Goal: Information Seeking & Learning: Learn about a topic

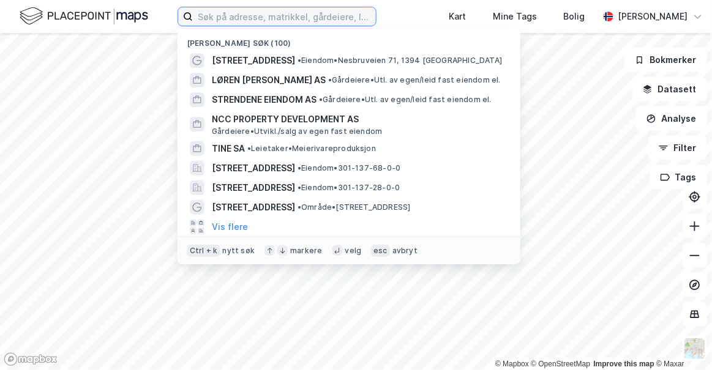
click at [204, 18] on input at bounding box center [284, 16] width 183 height 18
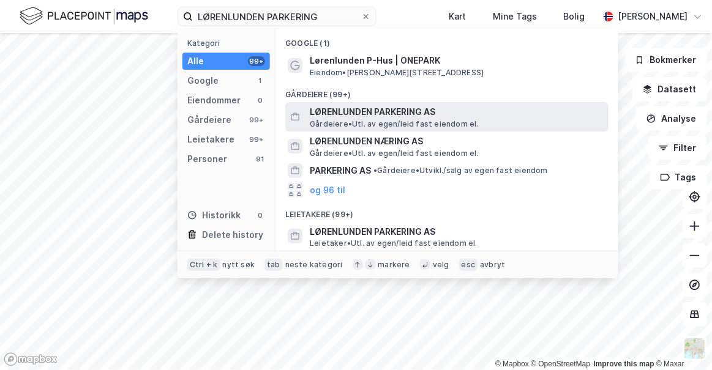
click at [363, 111] on span "LØRENLUNDEN PARKERING AS" at bounding box center [457, 112] width 294 height 15
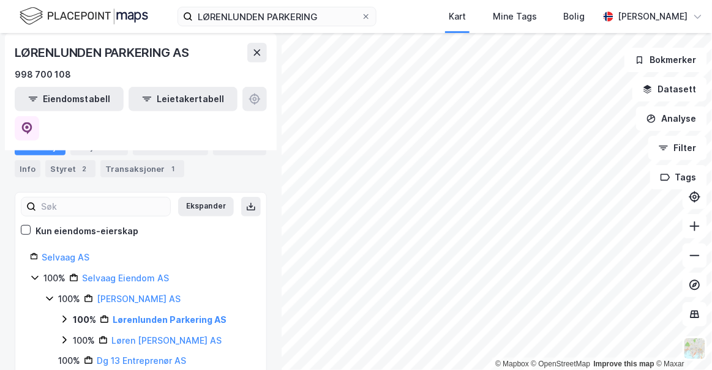
scroll to position [106, 0]
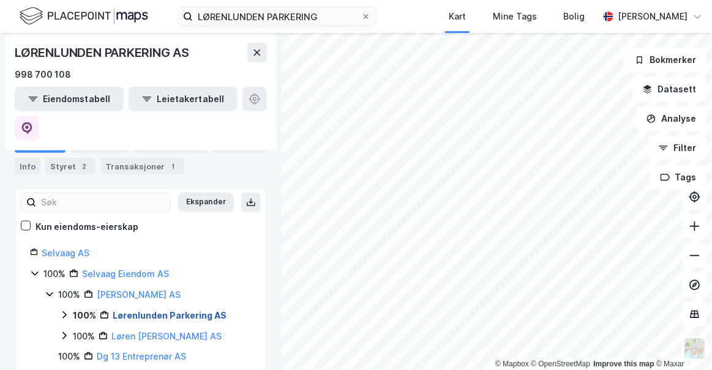
click at [171, 310] on link "Lørenlunden Parkering AS" at bounding box center [170, 315] width 114 height 10
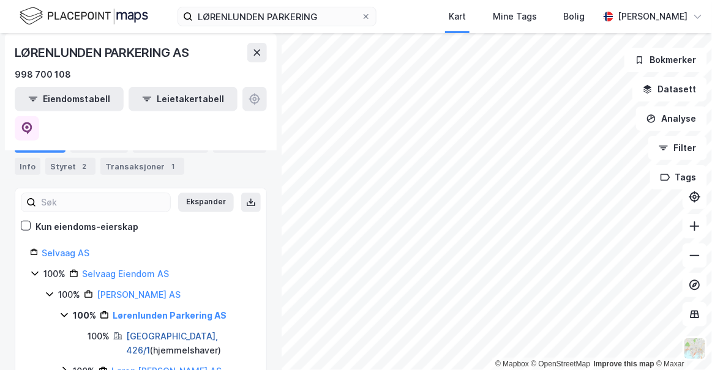
click at [148, 331] on link "[GEOGRAPHIC_DATA], 426/1" at bounding box center [172, 343] width 92 height 25
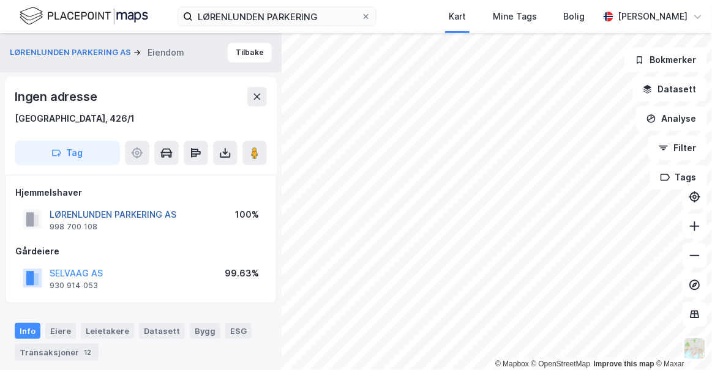
click at [0, 0] on button "LØRENLUNDEN PARKERING AS" at bounding box center [0, 0] width 0 height 0
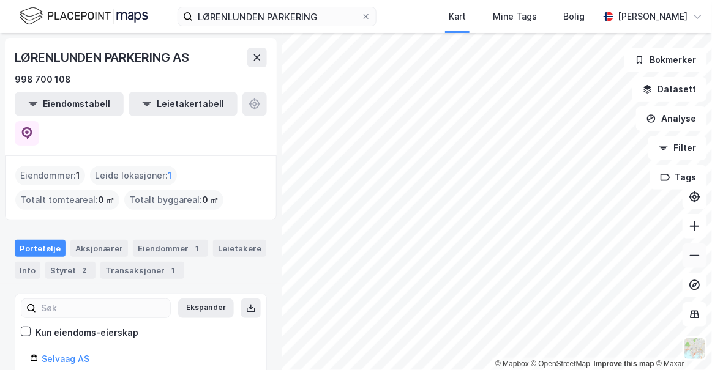
click at [697, 261] on button at bounding box center [695, 256] width 24 height 24
click at [697, 227] on icon at bounding box center [695, 226] width 12 height 12
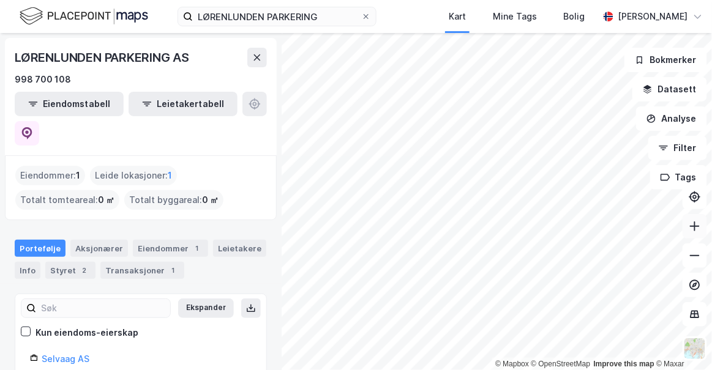
click at [701, 225] on icon at bounding box center [695, 226] width 12 height 12
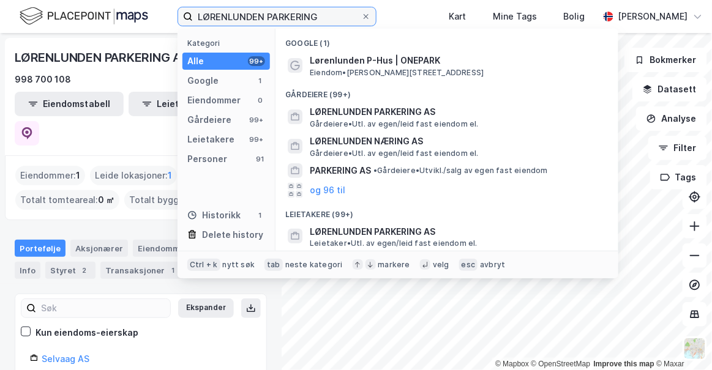
click at [331, 13] on input "LØRENLUNDEN PARKERING" at bounding box center [277, 16] width 168 height 18
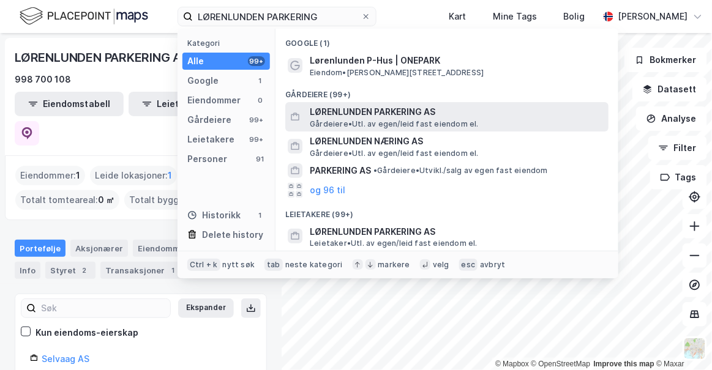
click at [385, 107] on span "LØRENLUNDEN PARKERING AS" at bounding box center [457, 112] width 294 height 15
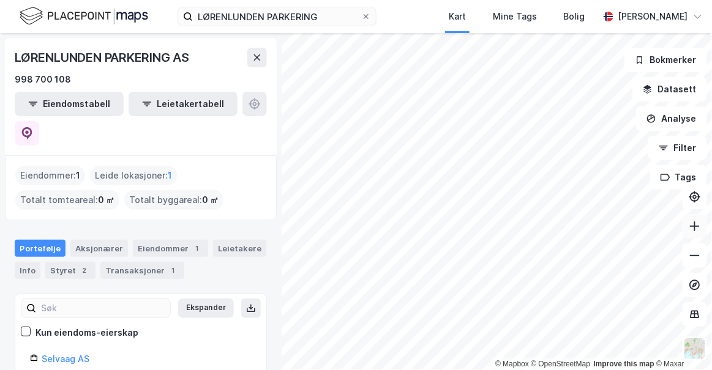
click at [696, 230] on icon at bounding box center [695, 226] width 12 height 12
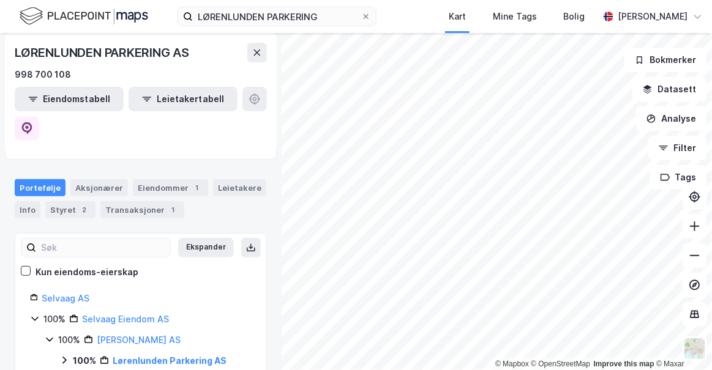
scroll to position [63, 0]
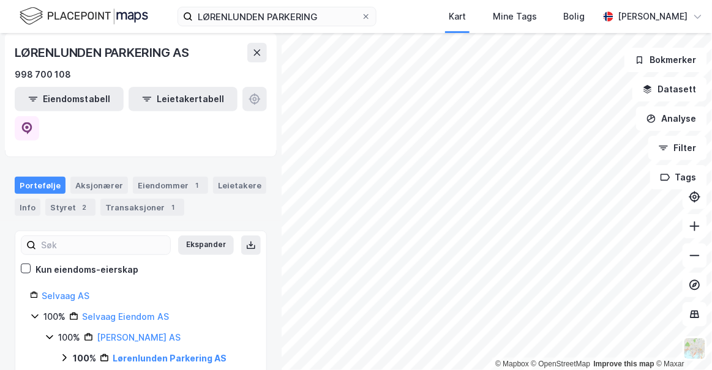
click at [67, 353] on icon at bounding box center [64, 358] width 10 height 10
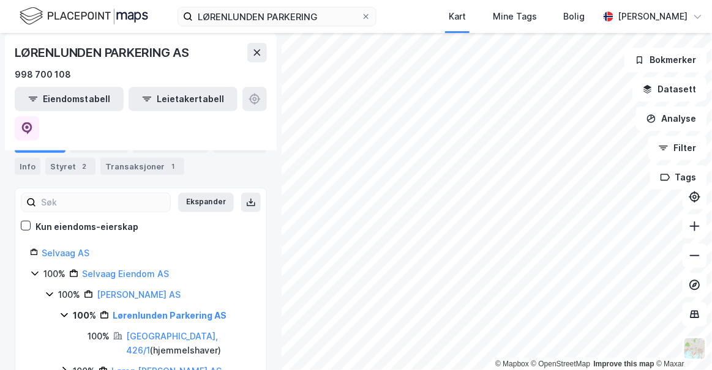
scroll to position [107, 0]
drag, startPoint x: 186, startPoint y: 304, endPoint x: 126, endPoint y: 303, distance: 60.0
click at [126, 329] on div "[GEOGRAPHIC_DATA], 426/1 ( hjemmelshaver )" at bounding box center [189, 343] width 126 height 29
copy link "[GEOGRAPHIC_DATA], 426/1"
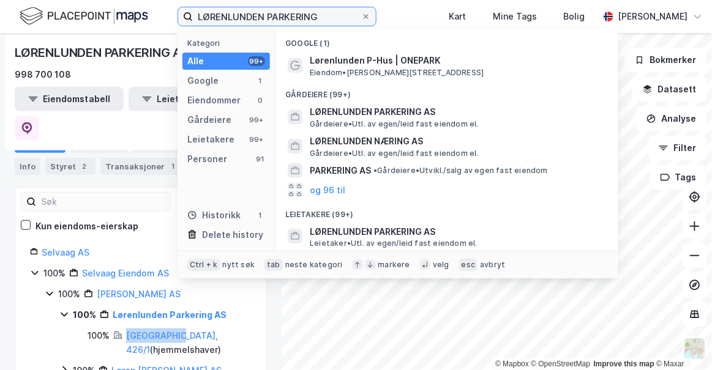
click at [308, 17] on input "LØRENLUNDEN PARKERING" at bounding box center [277, 16] width 168 height 18
paste input "[GEOGRAPHIC_DATA], 426/1"
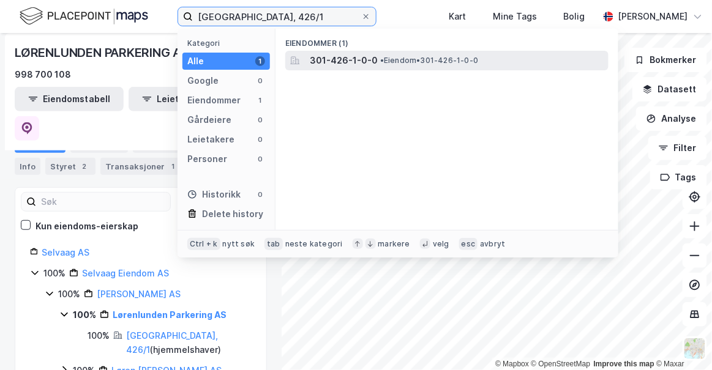
type input "[GEOGRAPHIC_DATA], 426/1"
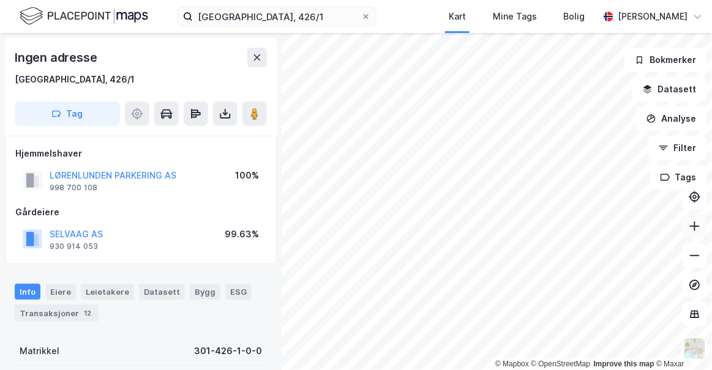
click at [695, 227] on icon at bounding box center [694, 227] width 1 height 10
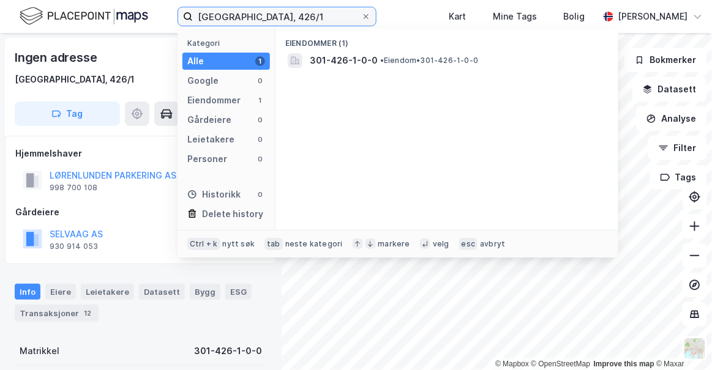
click at [257, 14] on input "[GEOGRAPHIC_DATA], 426/1" at bounding box center [277, 16] width 168 height 18
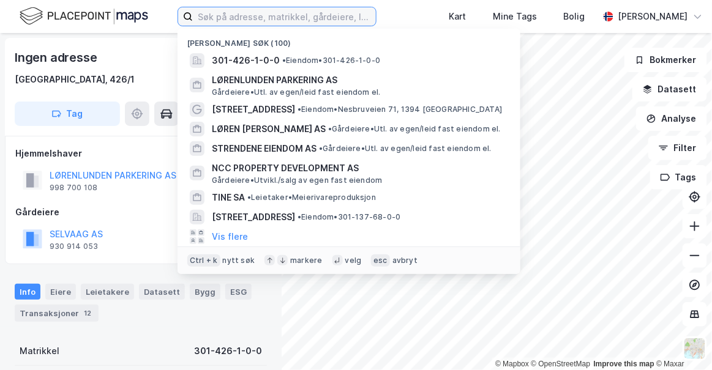
click at [238, 14] on input at bounding box center [284, 16] width 183 height 18
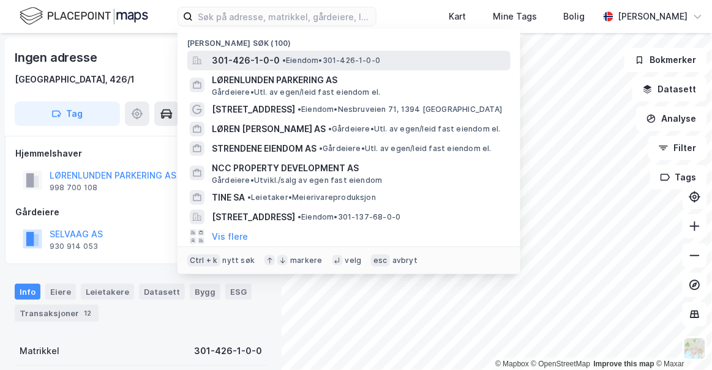
click at [261, 62] on span "301-426-1-0-0" at bounding box center [246, 60] width 68 height 15
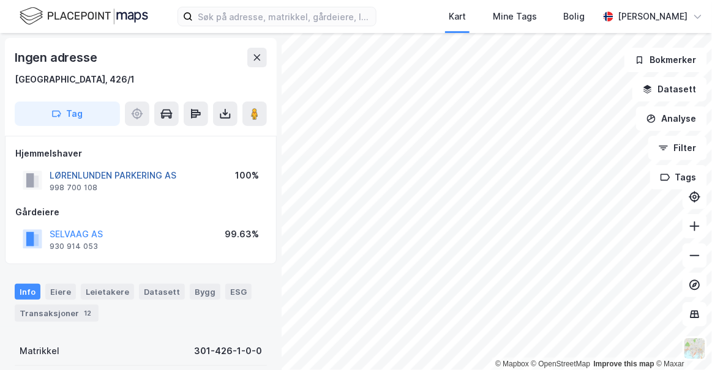
click at [0, 0] on button "LØRENLUNDEN PARKERING AS" at bounding box center [0, 0] width 0 height 0
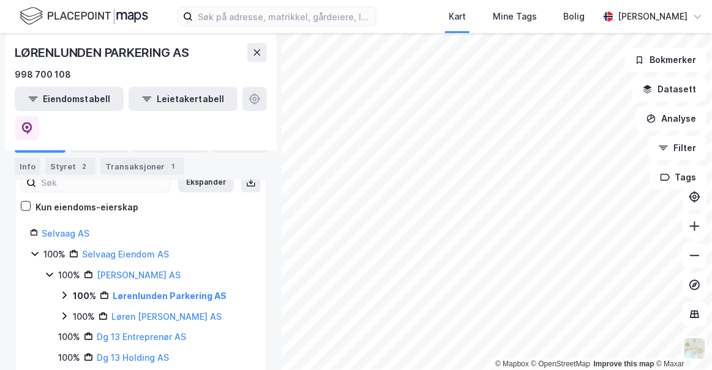
scroll to position [165, 0]
click at [190, 290] on link "Lørenlunden Parkering AS" at bounding box center [170, 295] width 114 height 10
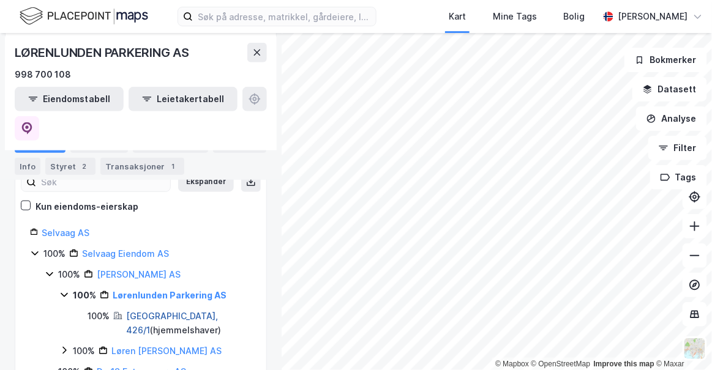
click at [151, 311] on link "[GEOGRAPHIC_DATA], 426/1" at bounding box center [172, 323] width 92 height 25
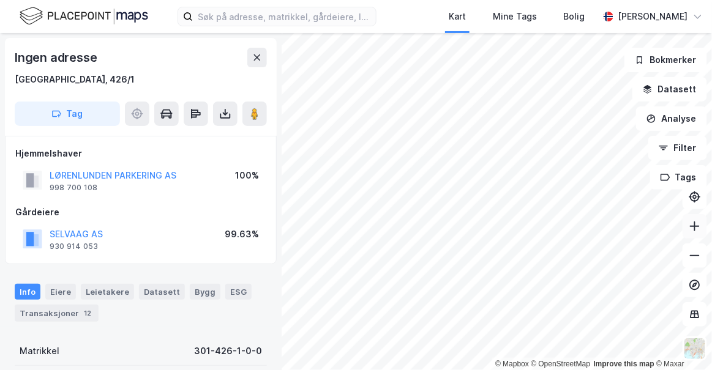
click at [697, 228] on icon at bounding box center [695, 226] width 12 height 12
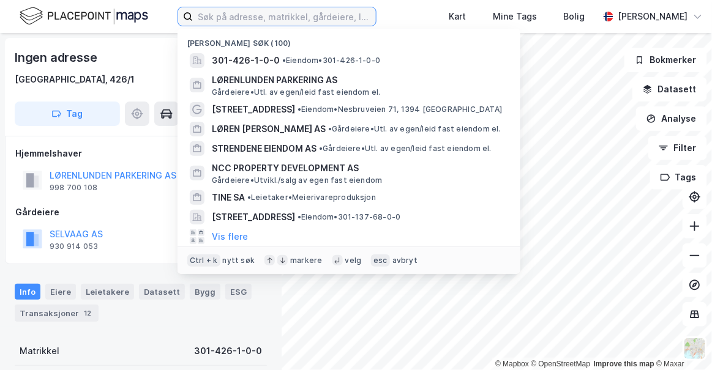
click at [228, 19] on input at bounding box center [284, 16] width 183 height 18
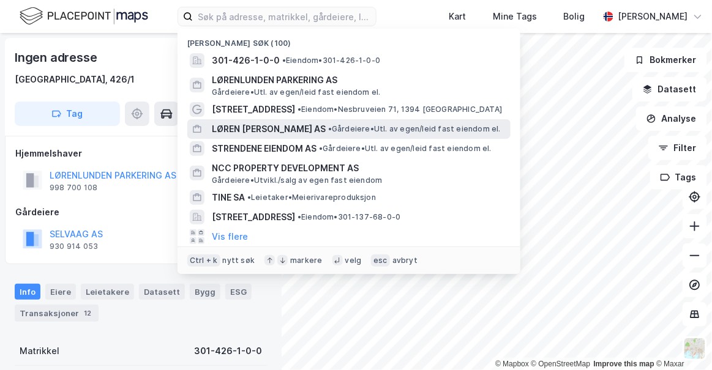
click at [253, 130] on span "LØREN [PERSON_NAME] AS" at bounding box center [269, 129] width 114 height 15
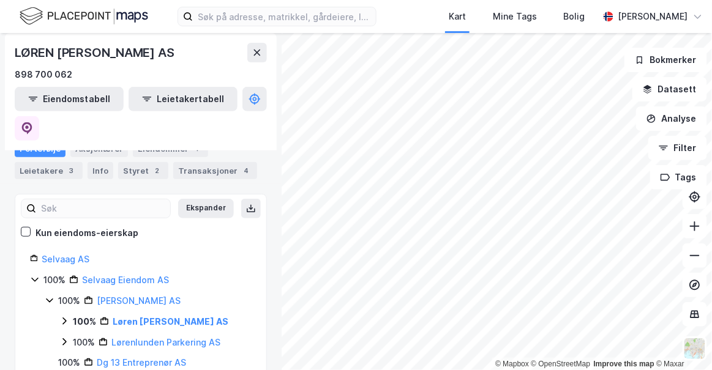
scroll to position [102, 0]
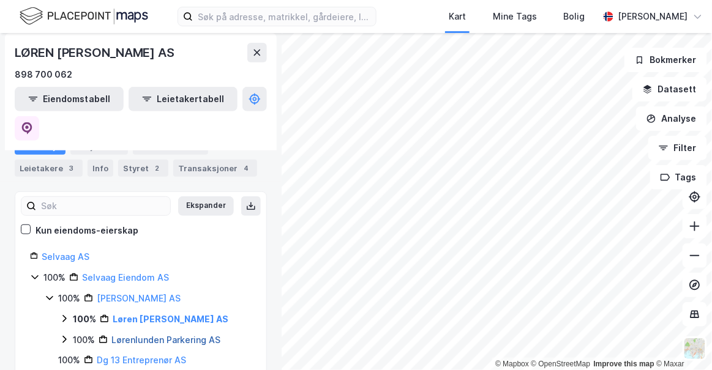
click at [137, 335] on link "Lørenlunden Parkering AS" at bounding box center [165, 340] width 109 height 10
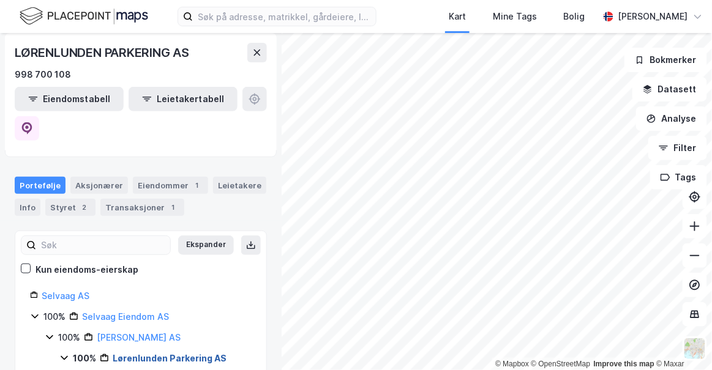
scroll to position [141, 0]
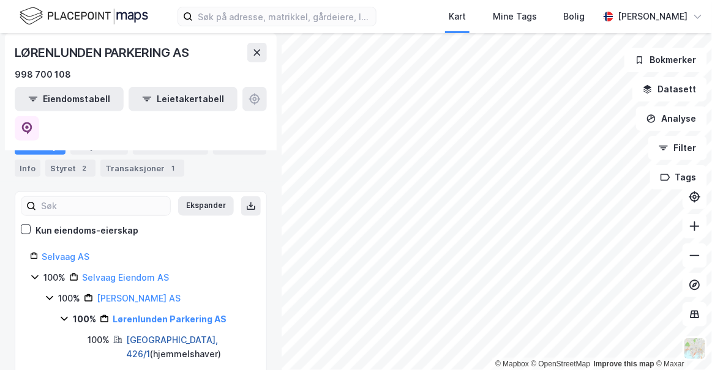
click at [152, 335] on link "[GEOGRAPHIC_DATA], 426/1" at bounding box center [172, 347] width 92 height 25
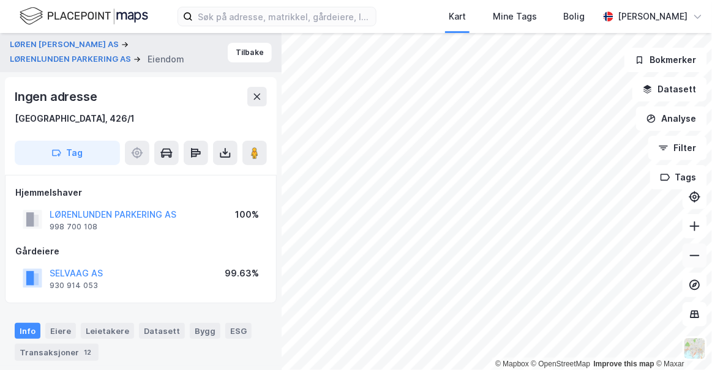
click at [695, 253] on icon at bounding box center [695, 256] width 12 height 12
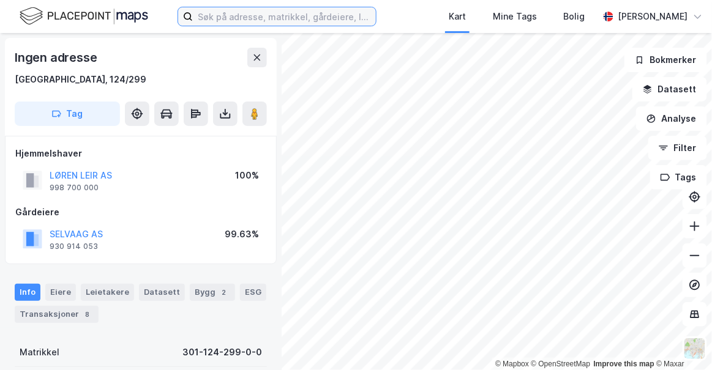
click at [218, 15] on input at bounding box center [284, 16] width 183 height 18
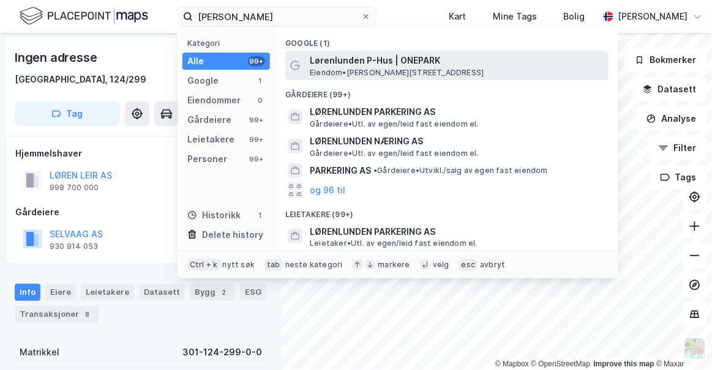
click at [340, 61] on span "Lørenlunden P-Hus | ONEPARK" at bounding box center [457, 60] width 294 height 15
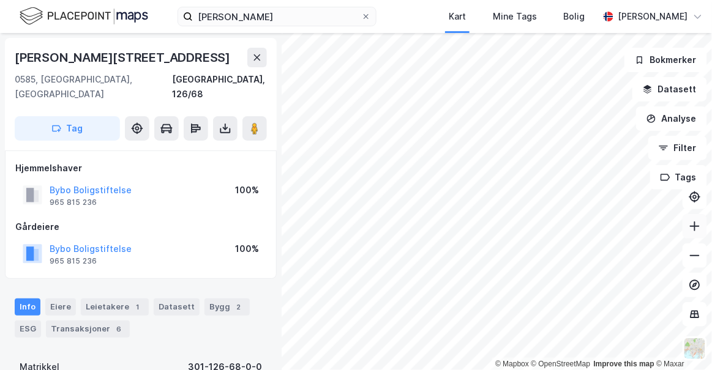
click at [701, 220] on icon at bounding box center [695, 226] width 12 height 12
click at [698, 255] on icon at bounding box center [695, 255] width 10 height 1
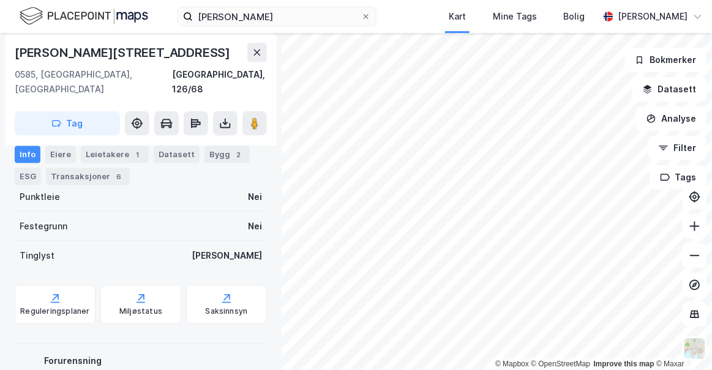
scroll to position [374, 0]
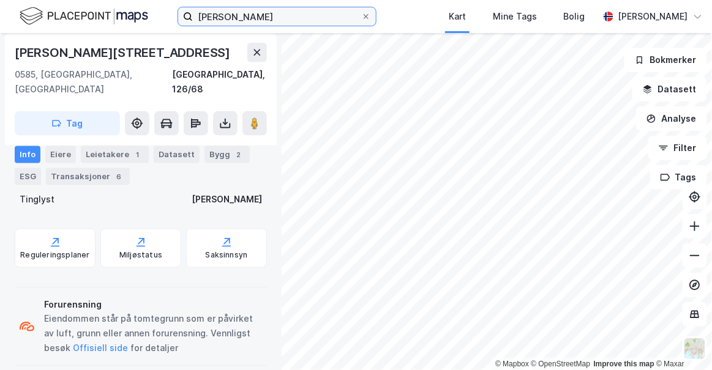
click at [233, 21] on input "[PERSON_NAME]" at bounding box center [277, 16] width 168 height 18
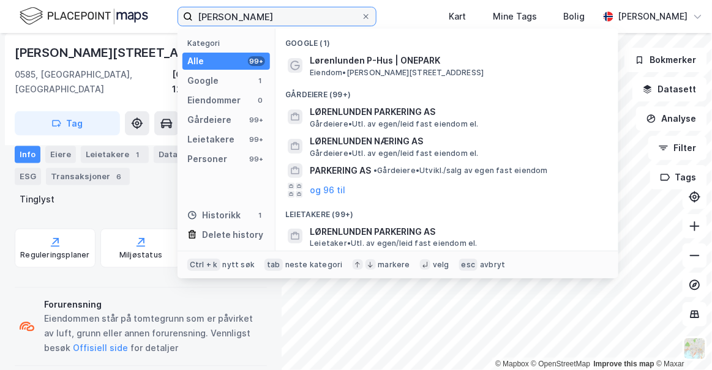
click at [233, 21] on input "[PERSON_NAME]" at bounding box center [277, 16] width 168 height 18
paste input "2-5 Peter Møllers vei"
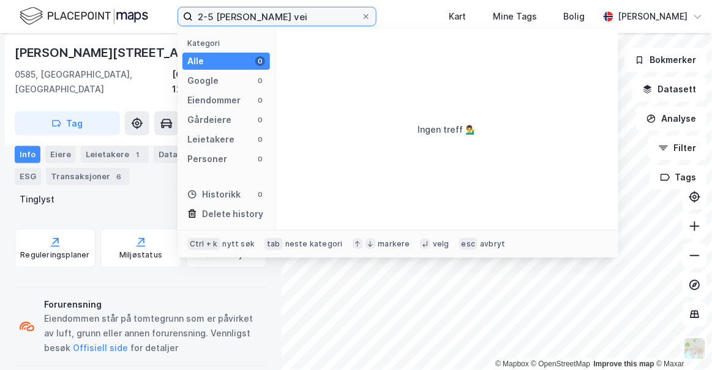
drag, startPoint x: 214, startPoint y: 15, endPoint x: 166, endPoint y: 10, distance: 48.6
click at [166, 10] on div "2-5 Peter Møllers vei Kategori Alle 0 Google 0 Eiendommer 0 Gårdeiere 0 Leietak…" at bounding box center [356, 16] width 712 height 33
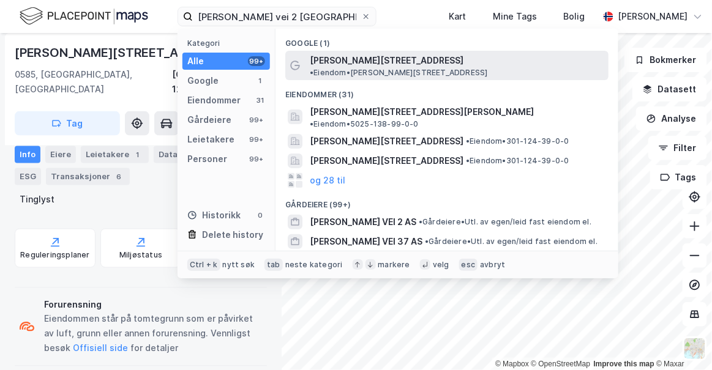
click at [382, 57] on span "Peter Møllers vei 2" at bounding box center [387, 60] width 154 height 15
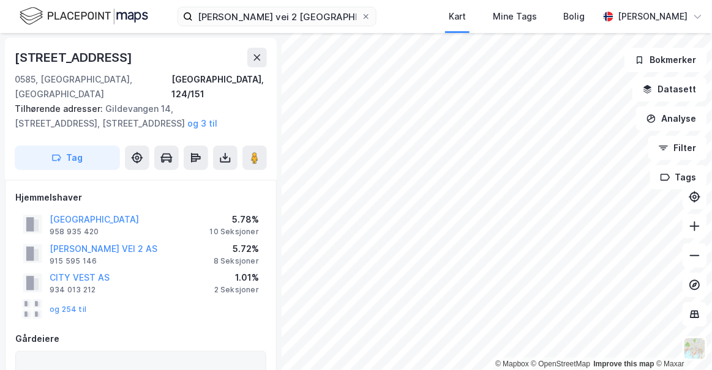
scroll to position [374, 0]
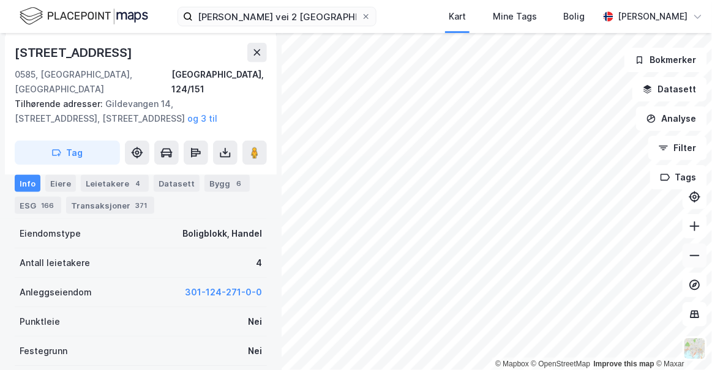
click at [696, 260] on icon at bounding box center [695, 256] width 12 height 12
click at [695, 232] on button at bounding box center [695, 226] width 24 height 24
click at [697, 222] on icon at bounding box center [695, 226] width 12 height 12
click at [696, 256] on icon at bounding box center [695, 256] width 12 height 12
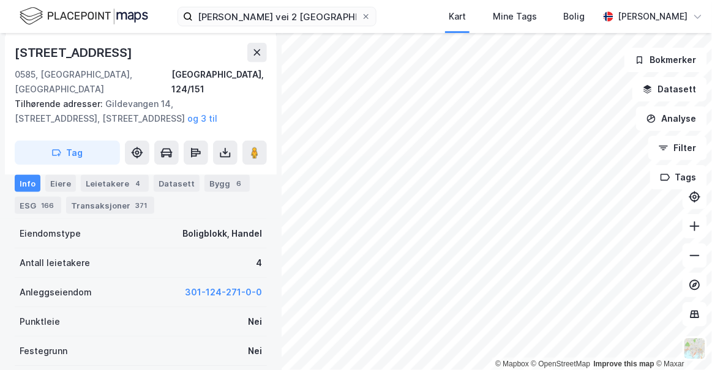
click at [361, 370] on html "Peter Møllers vei 2 OSLO Kart Mine Tags Bolig Fredrik Magnus Wraamann © Mapbox …" at bounding box center [356, 185] width 712 height 370
click at [696, 258] on icon at bounding box center [695, 256] width 12 height 12
click at [700, 225] on icon at bounding box center [695, 226] width 12 height 12
click at [254, 12] on input "Peter Møllers vei 2 OSLO" at bounding box center [277, 16] width 168 height 18
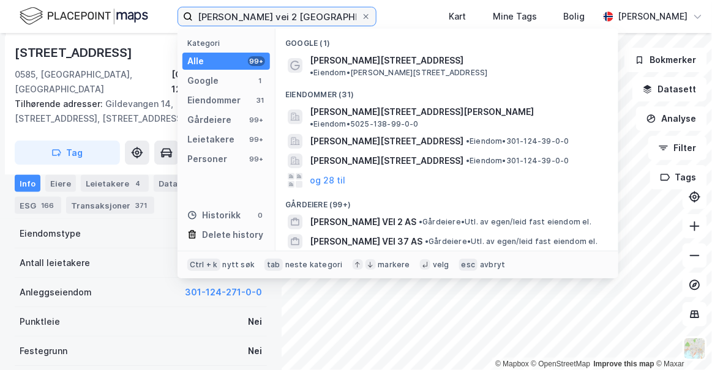
click at [254, 12] on input "Peter Møllers vei 2 OSLO" at bounding box center [277, 16] width 168 height 18
type input "K"
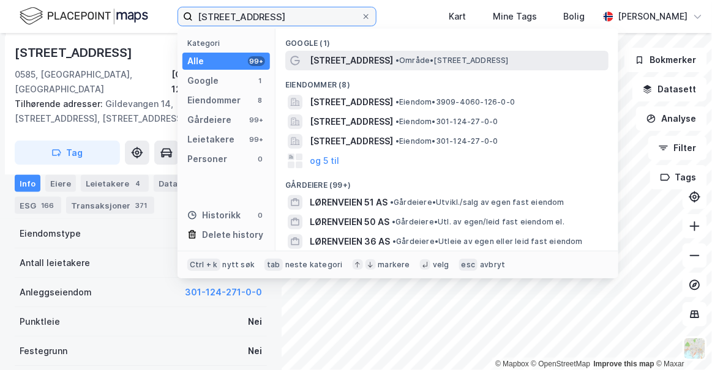
type input "Lørenveien 41"
click at [344, 62] on span "Lørenveien 41" at bounding box center [351, 60] width 83 height 15
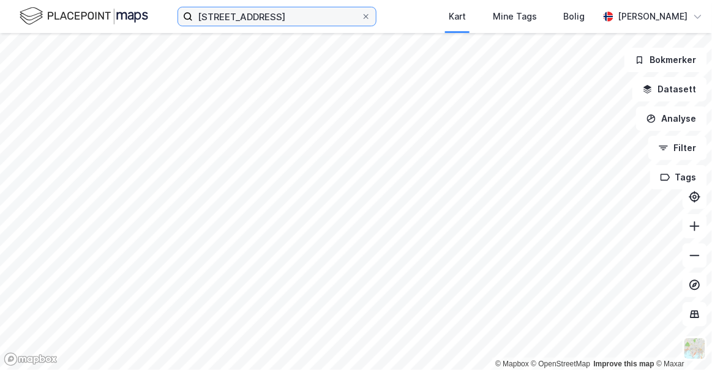
click at [283, 22] on input "Lørenveien 41" at bounding box center [277, 16] width 168 height 18
